Goal: Find specific page/section: Find specific page/section

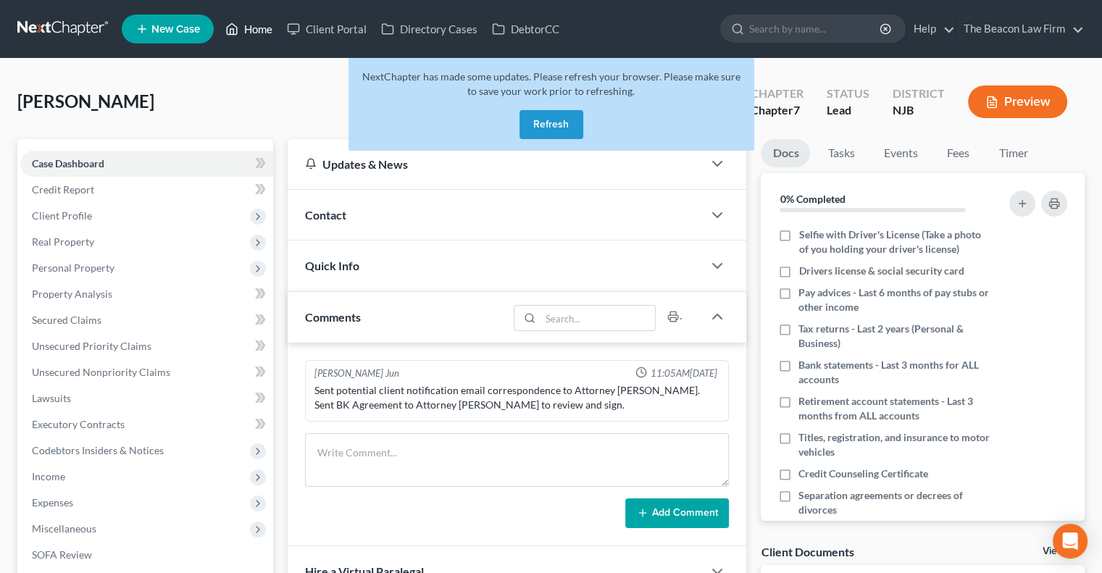
click at [236, 20] on icon at bounding box center [231, 28] width 13 height 17
click at [244, 28] on link "Home" at bounding box center [249, 29] width 62 height 26
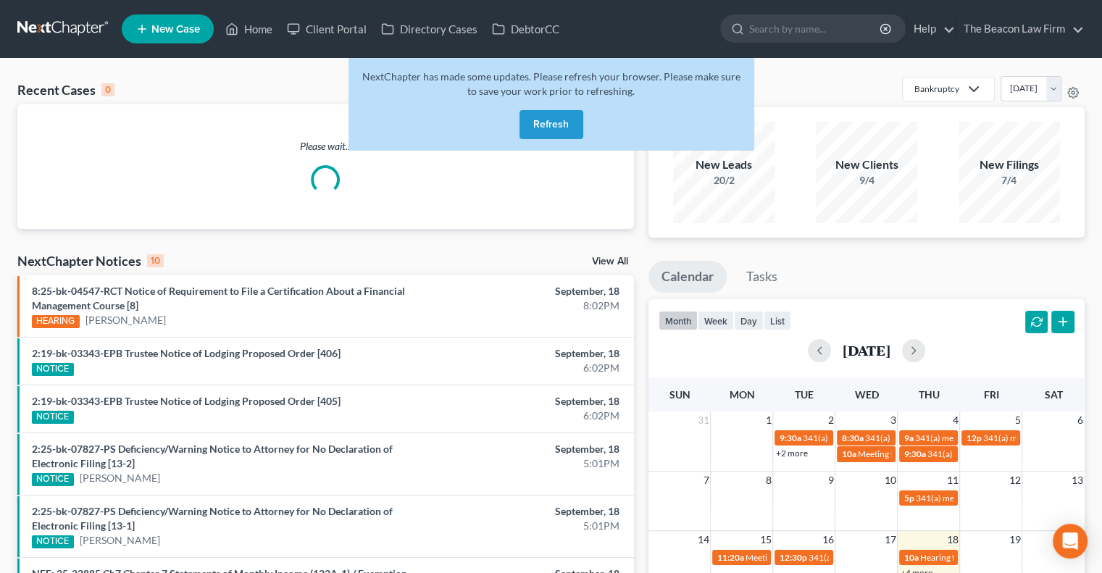
click at [550, 112] on button "Refresh" at bounding box center [551, 124] width 64 height 29
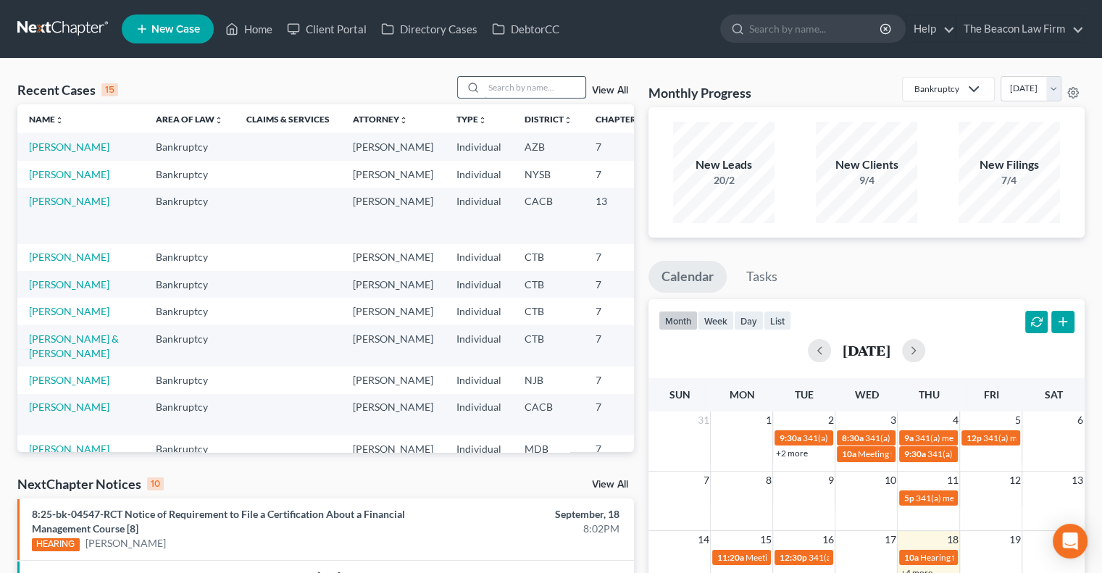
click at [493, 86] on input "search" at bounding box center [534, 87] width 101 height 21
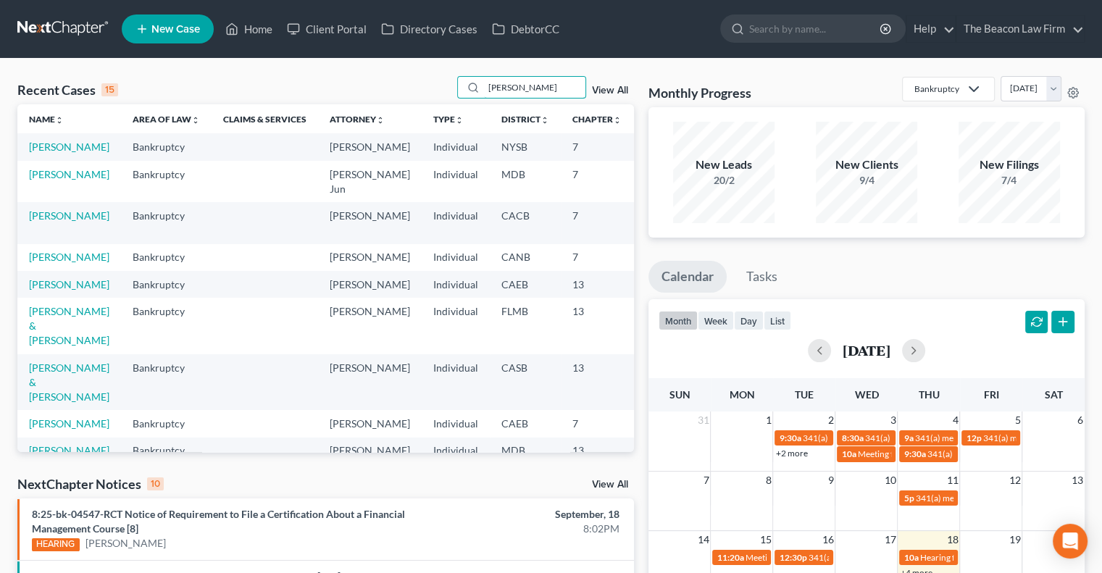
type input "[PERSON_NAME]"
